Goal: Task Accomplishment & Management: Use online tool/utility

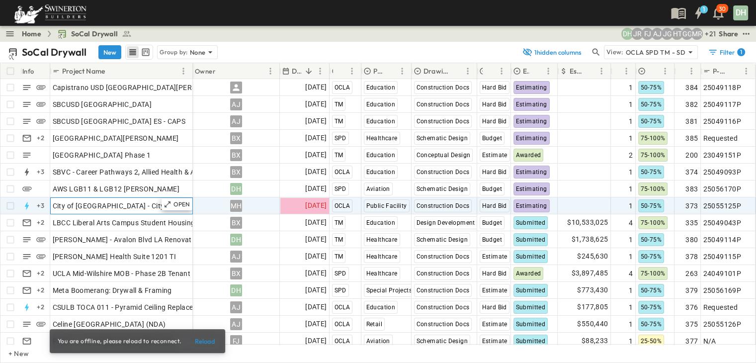
click at [135, 209] on span "City of [GEOGRAPHIC_DATA] - City Services Building" at bounding box center [137, 206] width 169 height 10
click at [181, 204] on p "OPEN" at bounding box center [181, 204] width 17 height 8
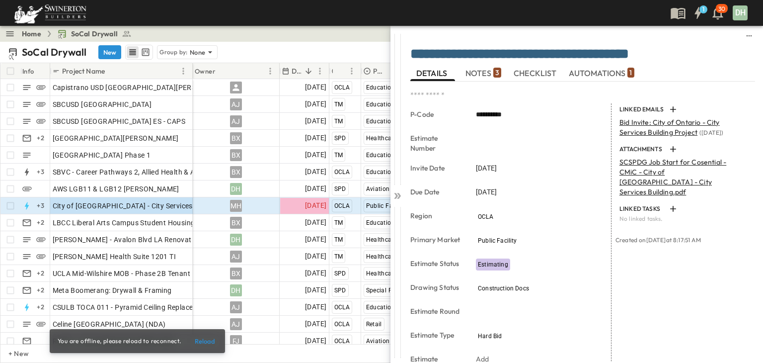
click at [481, 71] on span "NOTES 3" at bounding box center [484, 73] width 36 height 9
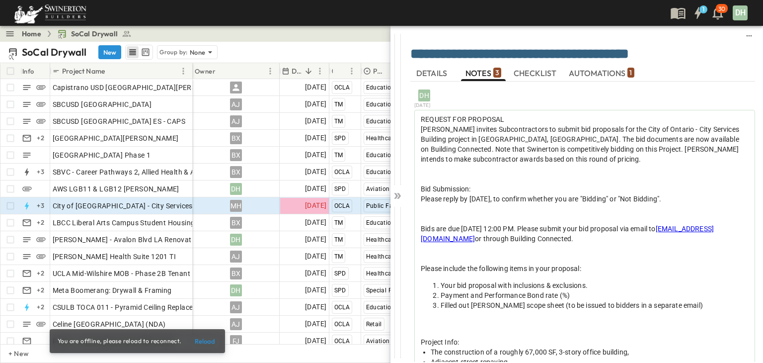
click at [680, 51] on textarea "**********" at bounding box center [576, 54] width 330 height 16
click at [397, 197] on icon at bounding box center [398, 196] width 10 height 10
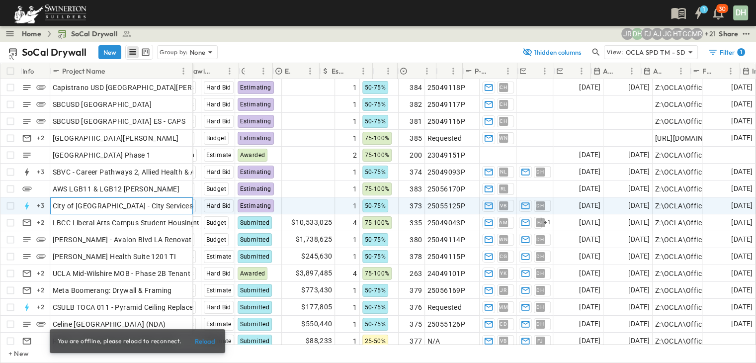
scroll to position [0, 283]
click at [579, 207] on span "[DATE]" at bounding box center [589, 205] width 21 height 11
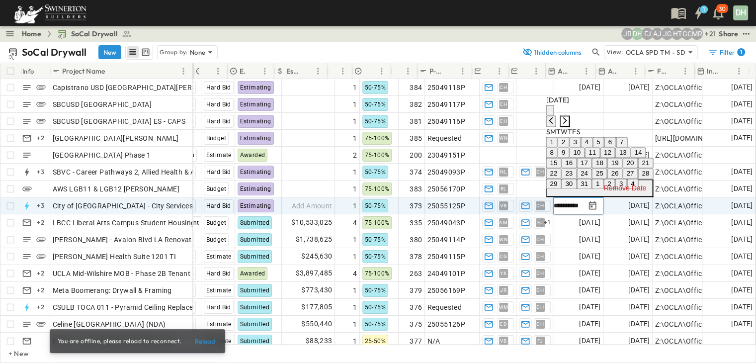
click at [567, 117] on icon "Next month" at bounding box center [565, 120] width 4 height 6
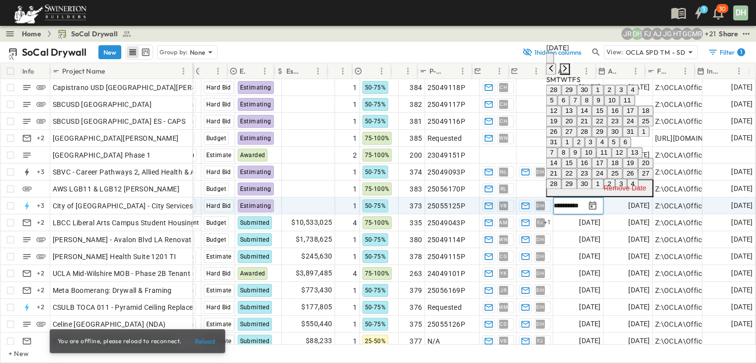
click at [567, 65] on icon "Next month" at bounding box center [565, 68] width 4 height 6
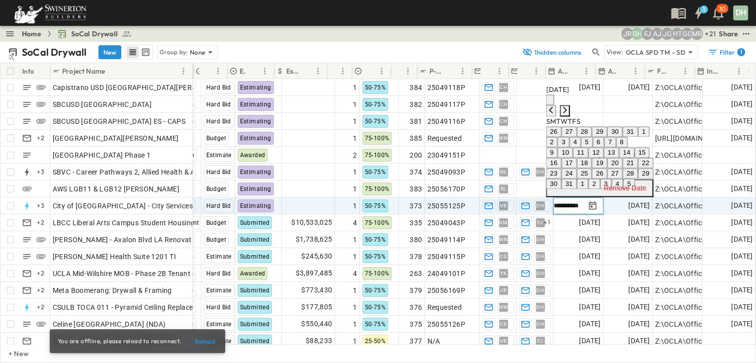
click at [567, 107] on icon "Next month" at bounding box center [565, 110] width 4 height 6
click at [588, 137] on button "1" at bounding box center [582, 142] width 11 height 10
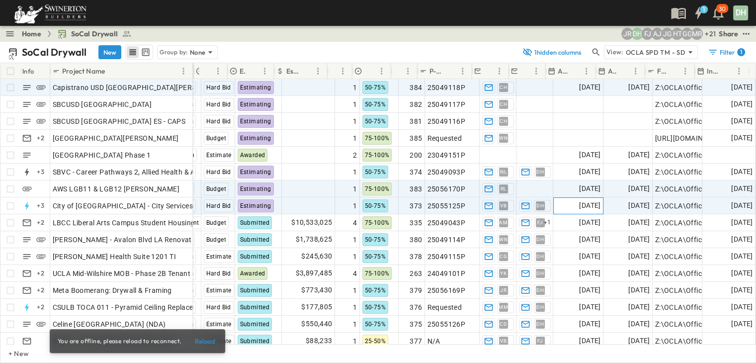
scroll to position [0, 0]
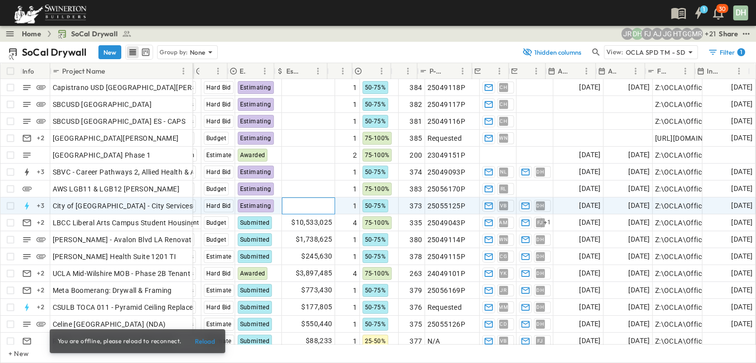
drag, startPoint x: 307, startPoint y: 206, endPoint x: 325, endPoint y: 204, distance: 18.6
click at [308, 206] on span "Add Amount" at bounding box center [312, 206] width 41 height 10
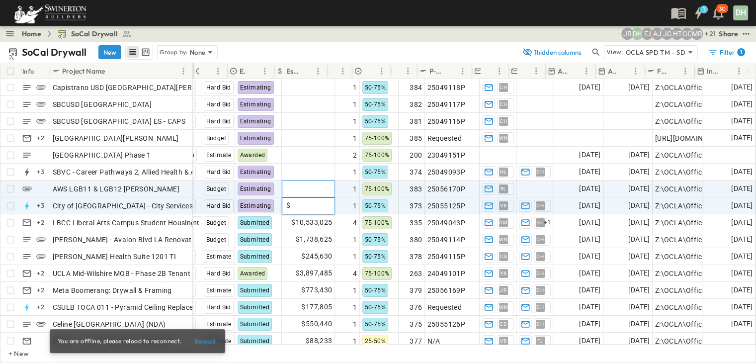
click at [306, 185] on span "Add Amount" at bounding box center [312, 189] width 41 height 10
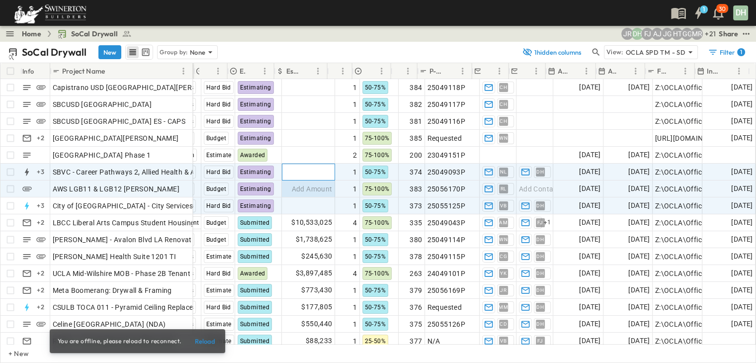
click at [312, 172] on span "Add Amount" at bounding box center [312, 172] width 41 height 10
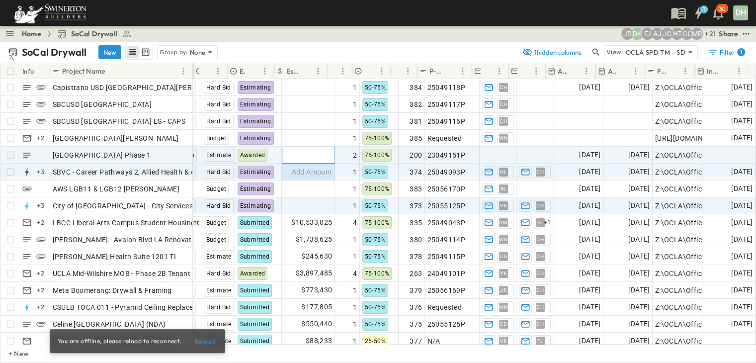
click at [316, 151] on span "Add Amount" at bounding box center [312, 155] width 41 height 10
